Goal: Information Seeking & Learning: Learn about a topic

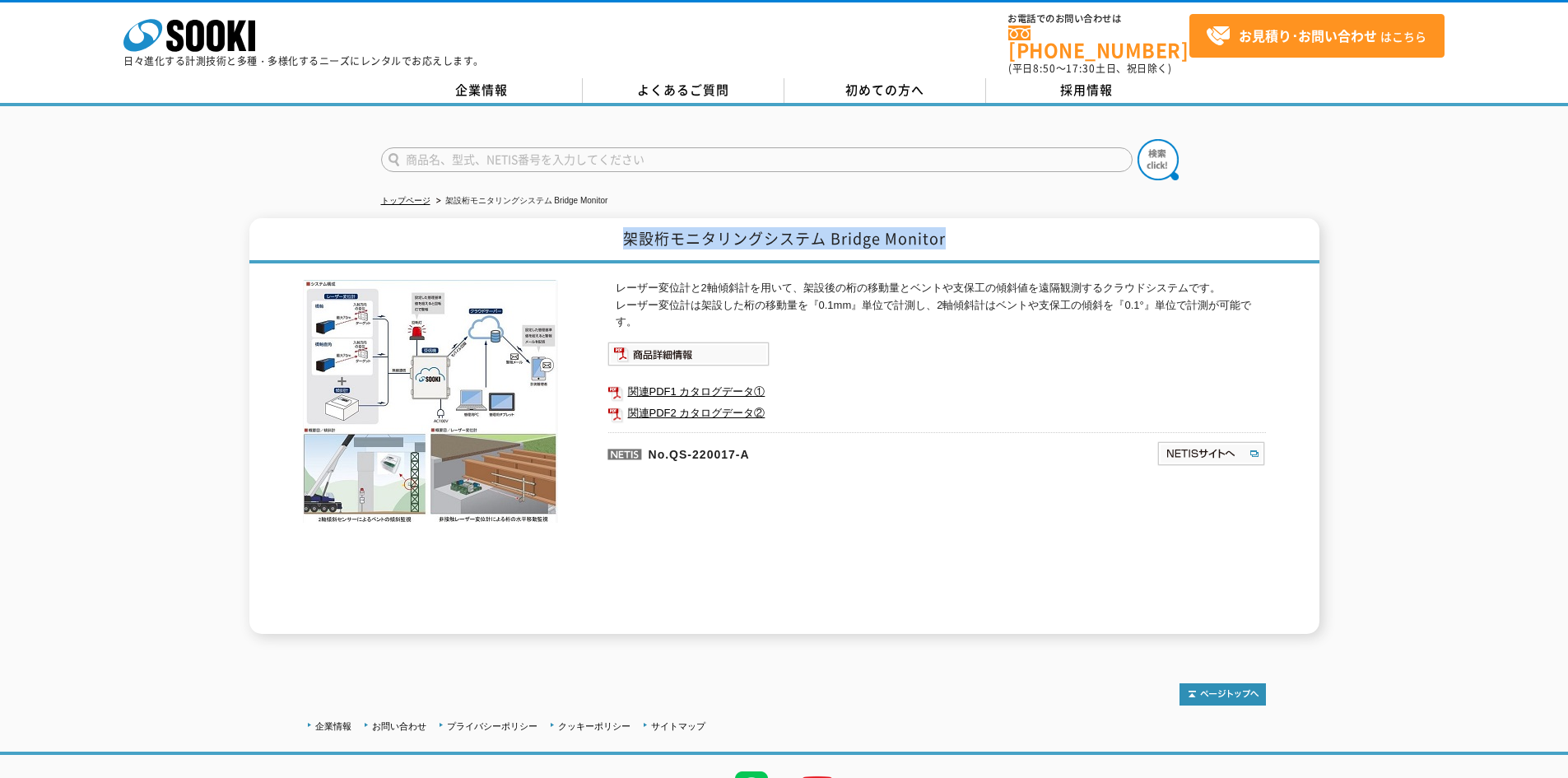
drag, startPoint x: 623, startPoint y: 233, endPoint x: 959, endPoint y: 239, distance: 336.1
click at [959, 239] on h1 "架設桁モニタリングシステム Bridge Monitor" at bounding box center [784, 241] width 1070 height 45
copy h1 "架設桁モニタリングシステム Bridge Monitor"
